Goal: Find specific page/section: Find specific page/section

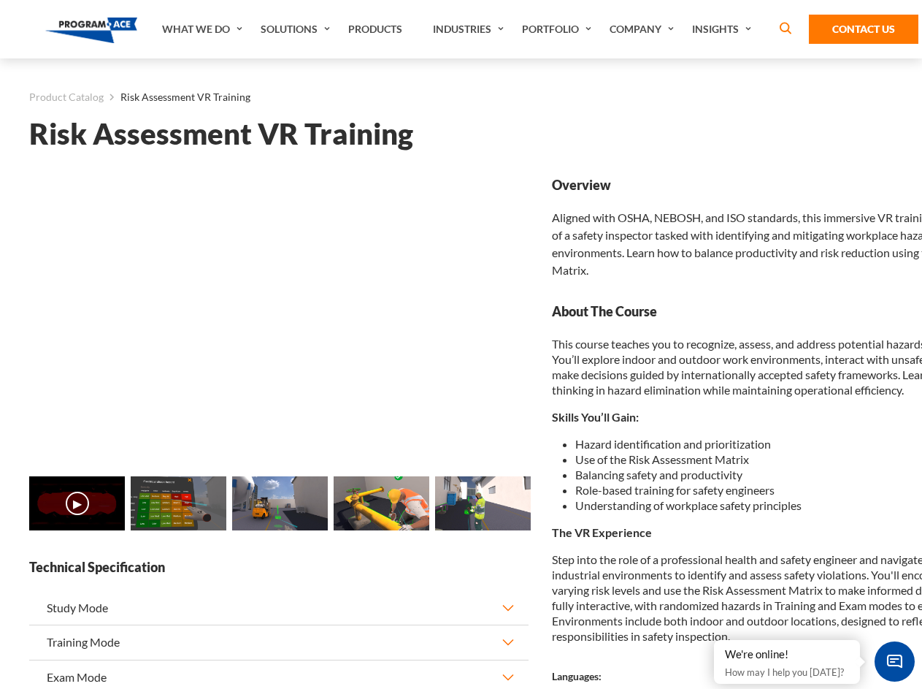
click at [297, 29] on link "Solutions" at bounding box center [297, 29] width 88 height 58
click at [0, 0] on div "AI & Computer Vision Solutions Computer Vision Quality Control AI tools for fas…" at bounding box center [0, 0] width 0 height 0
click at [0, 0] on div "AI & Computer Vision Solutions Virtual Training Solutions Virtual Tour Solution…" at bounding box center [0, 0] width 0 height 0
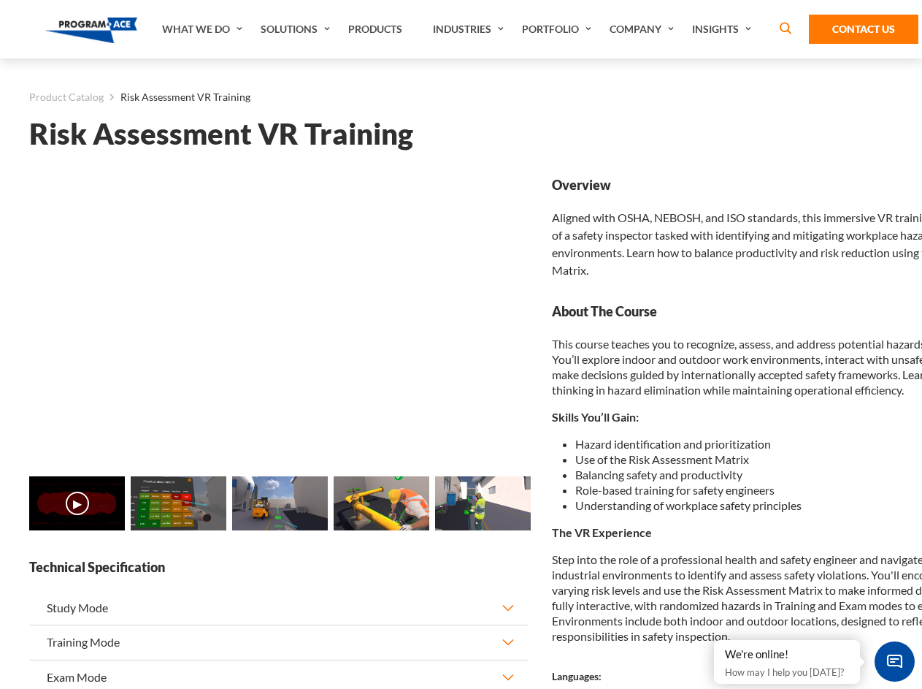
click at [0, 0] on div "AI & Computer Vision Solutions Virtual Training Solutions Virtual Tour Solution…" at bounding box center [0, 0] width 0 height 0
click at [0, 0] on div "AI & Computer Vision Solutions Computer Vision Quality Control AI tools for fas…" at bounding box center [0, 0] width 0 height 0
